Goal: Task Accomplishment & Management: Complete application form

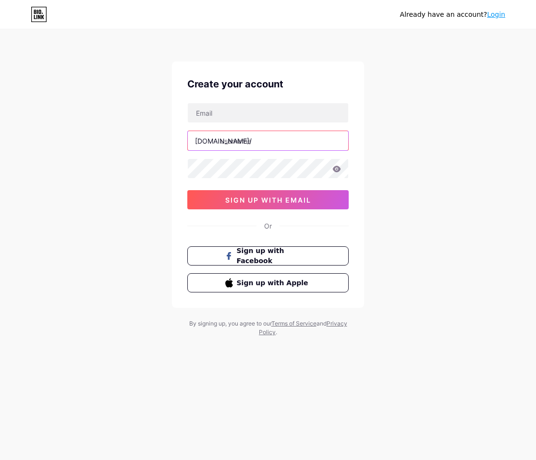
click at [260, 142] on input "text" at bounding box center [268, 140] width 160 height 19
click at [273, 262] on button "Sign up with Facebook" at bounding box center [268, 256] width 164 height 20
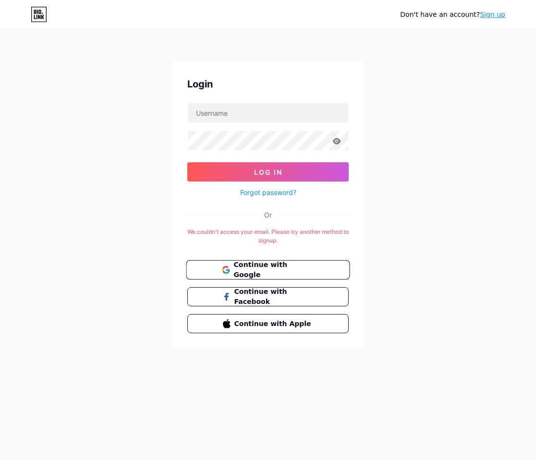
click at [288, 270] on span "Continue with Google" at bounding box center [273, 270] width 80 height 21
